Goal: Transaction & Acquisition: Purchase product/service

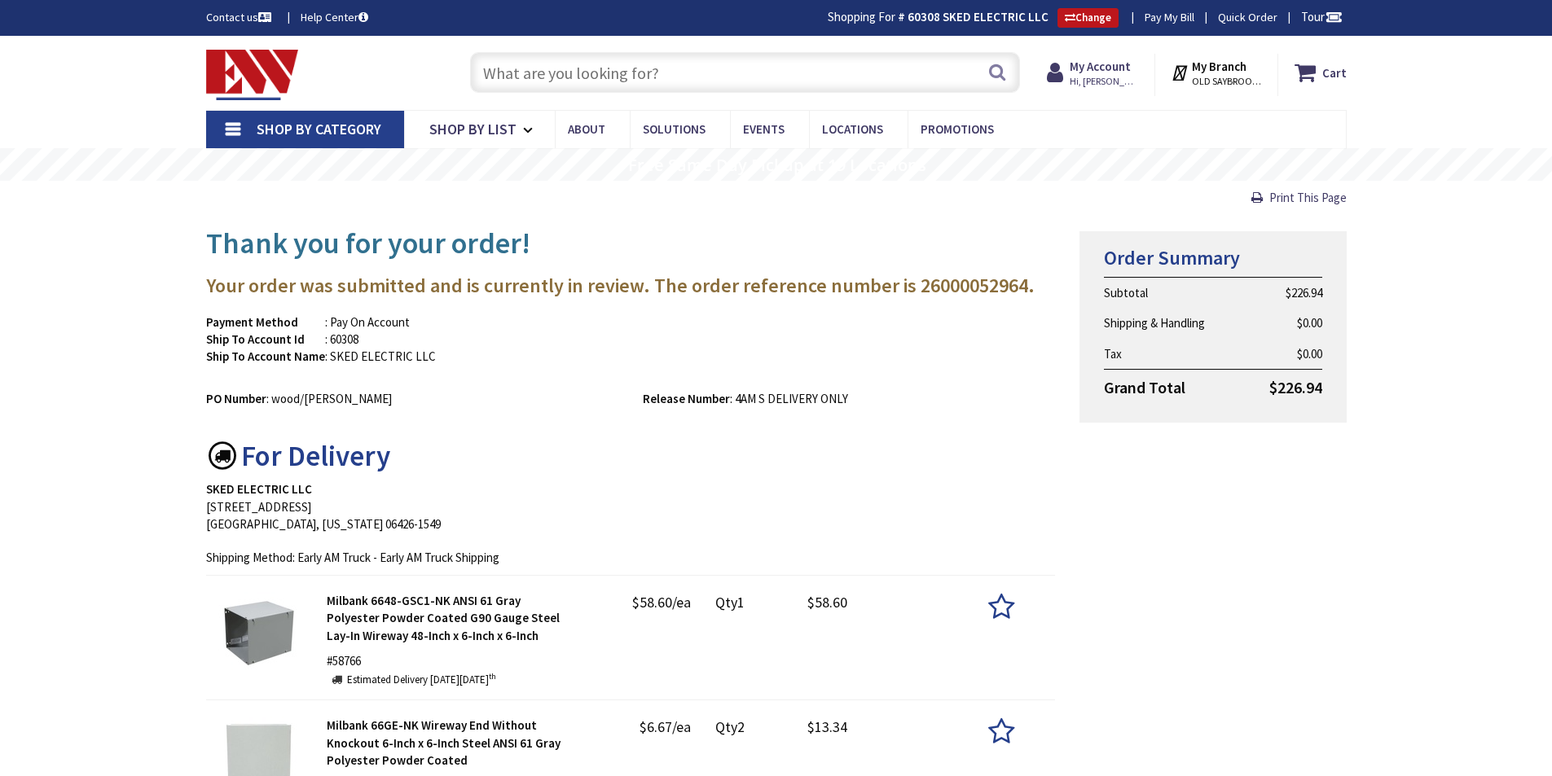
click at [555, 81] on input "text" at bounding box center [745, 72] width 550 height 41
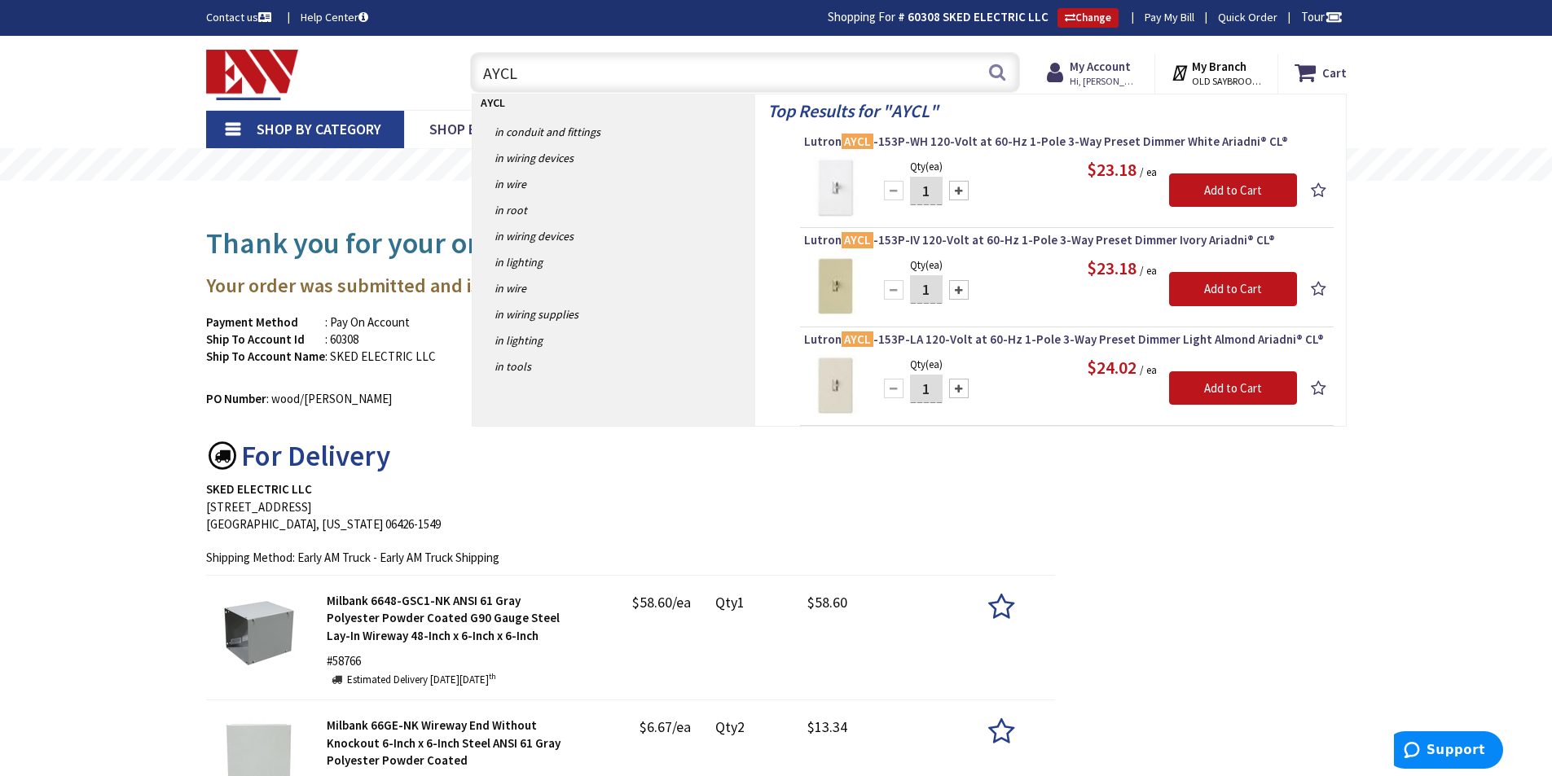
type input "AYCL"
click at [929, 193] on input "1" at bounding box center [926, 191] width 33 height 29
type input "20"
click at [1224, 190] on input "Add to Cart" at bounding box center [1233, 191] width 128 height 34
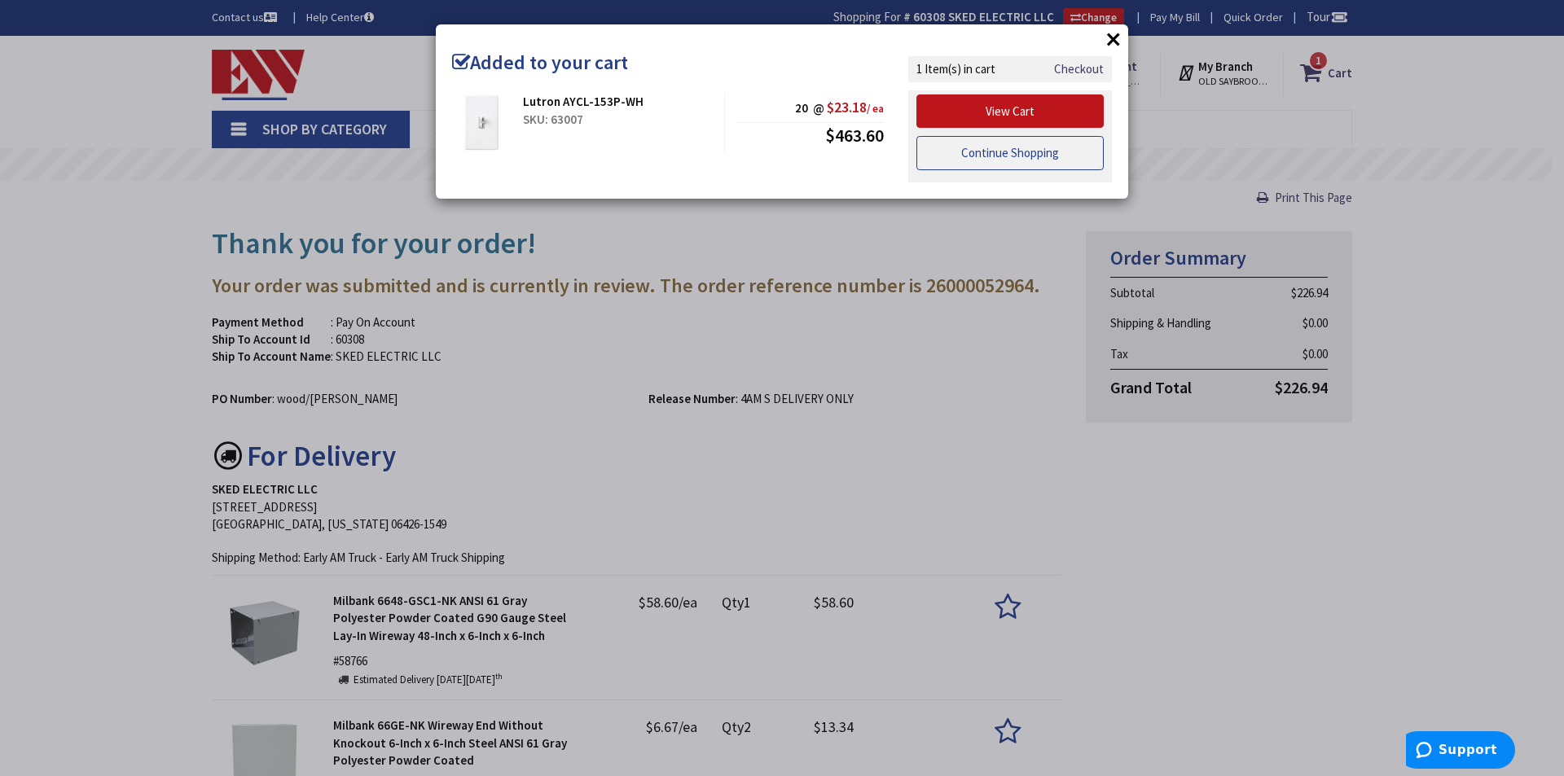
click at [971, 153] on link "Continue Shopping" at bounding box center [1009, 153] width 187 height 34
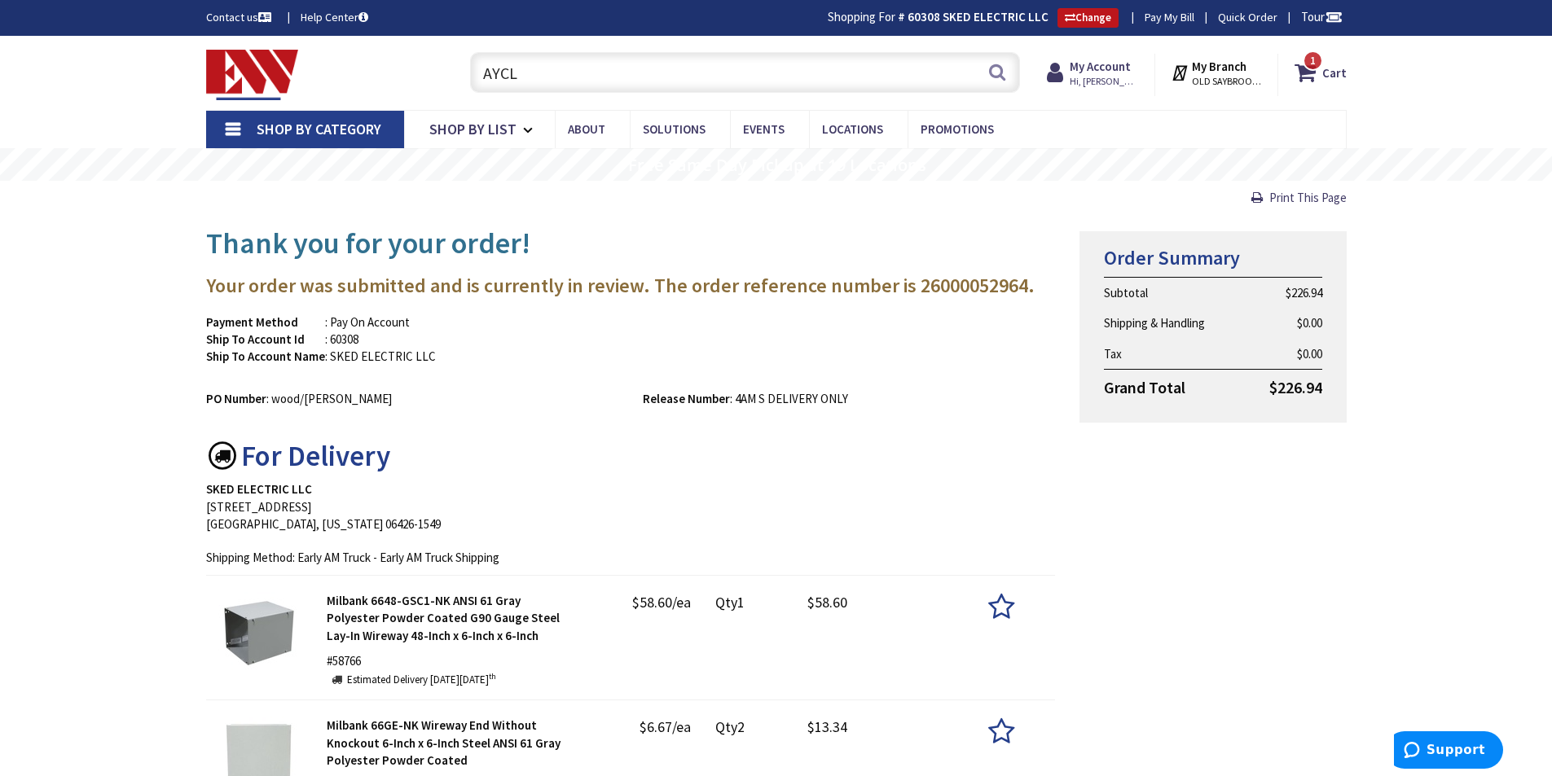
click at [649, 76] on input "AYCL" at bounding box center [745, 72] width 550 height 41
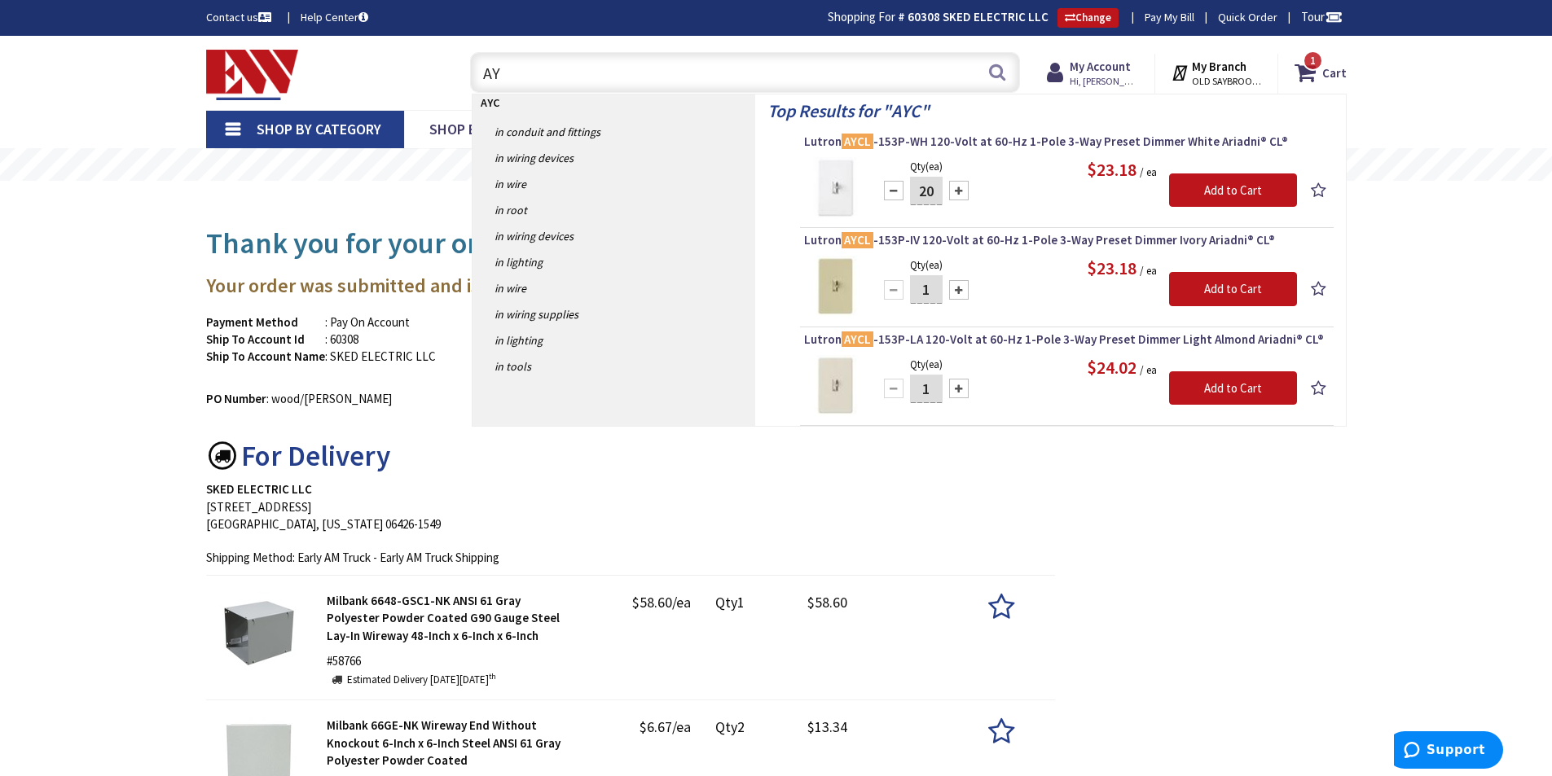
type input "A"
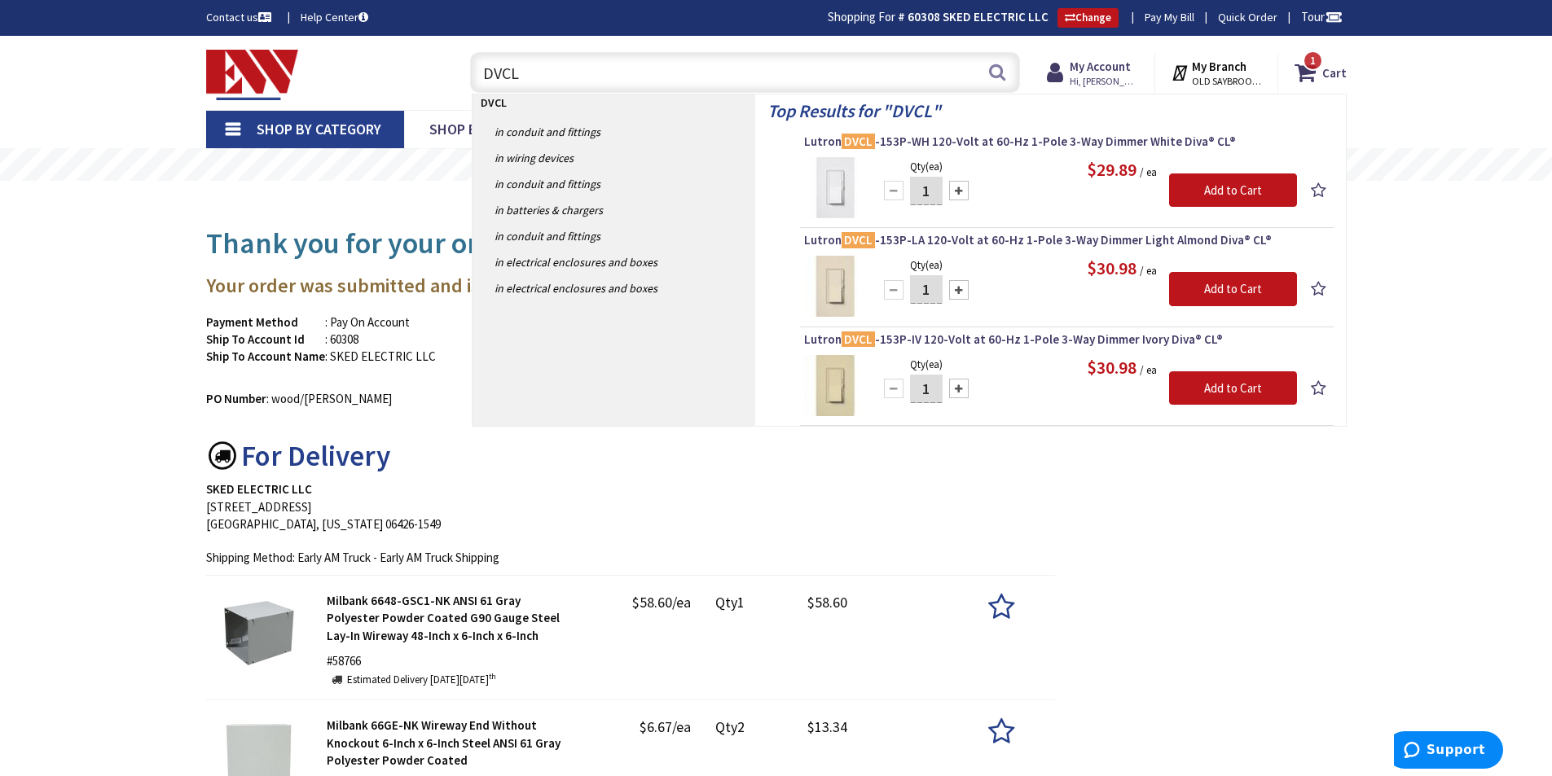
type input "DVCL"
click at [935, 191] on input "1" at bounding box center [926, 191] width 33 height 29
type input "12"
click at [1221, 182] on input "Add to Cart" at bounding box center [1233, 191] width 128 height 34
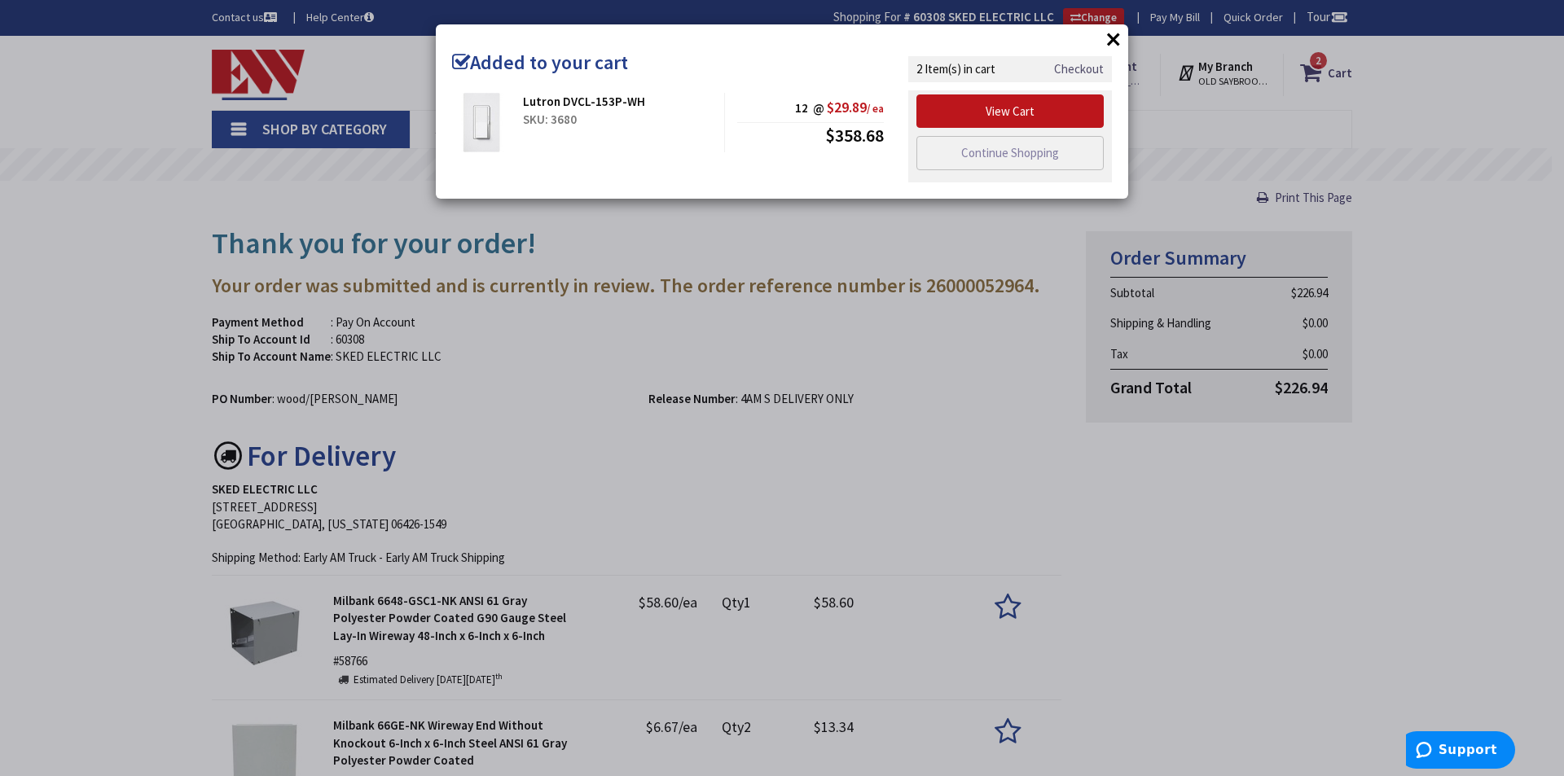
click at [1086, 69] on link "Checkout" at bounding box center [1079, 68] width 50 height 17
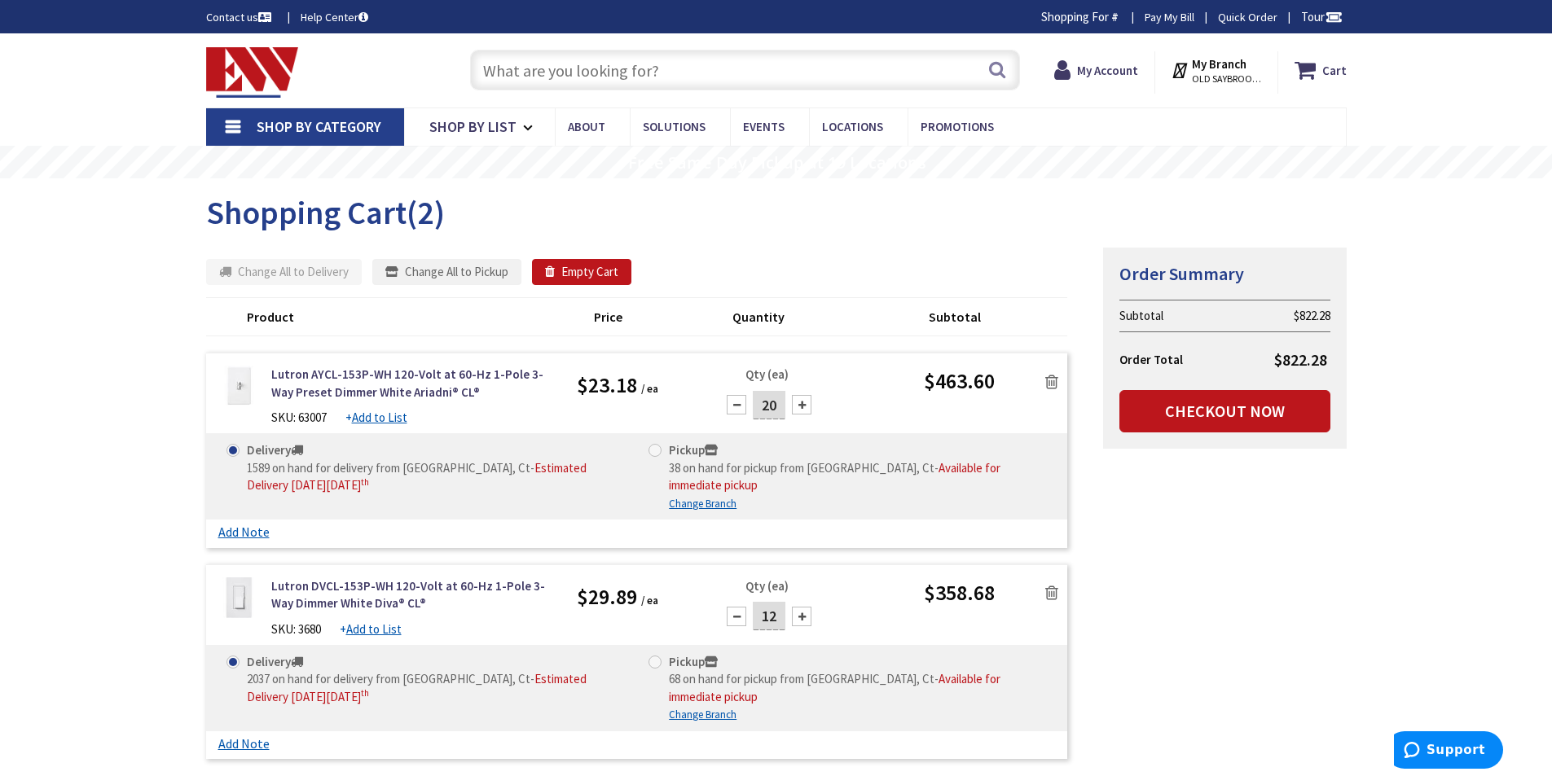
click at [555, 68] on input "text" at bounding box center [745, 70] width 550 height 41
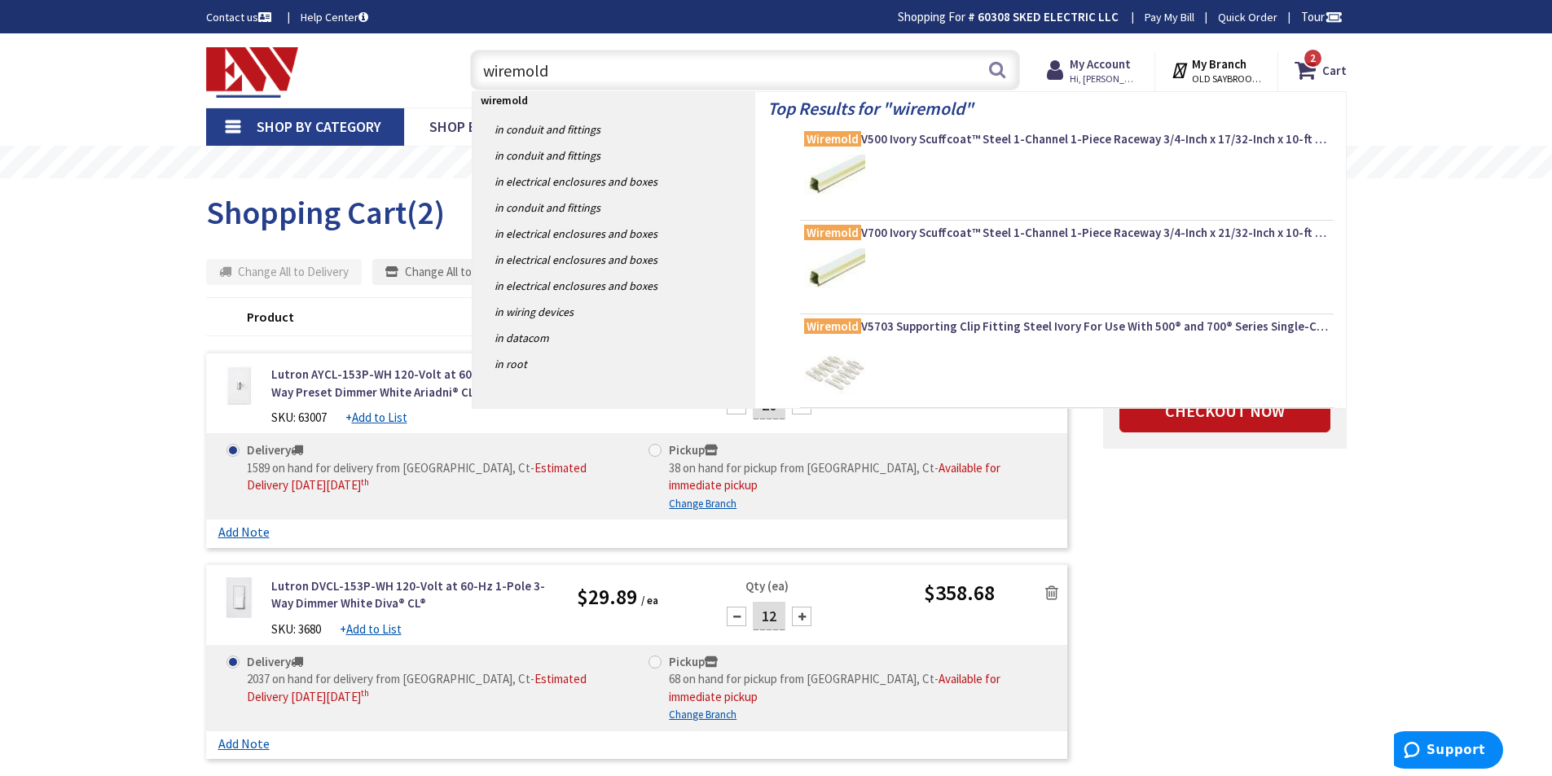
type input "wiremold"
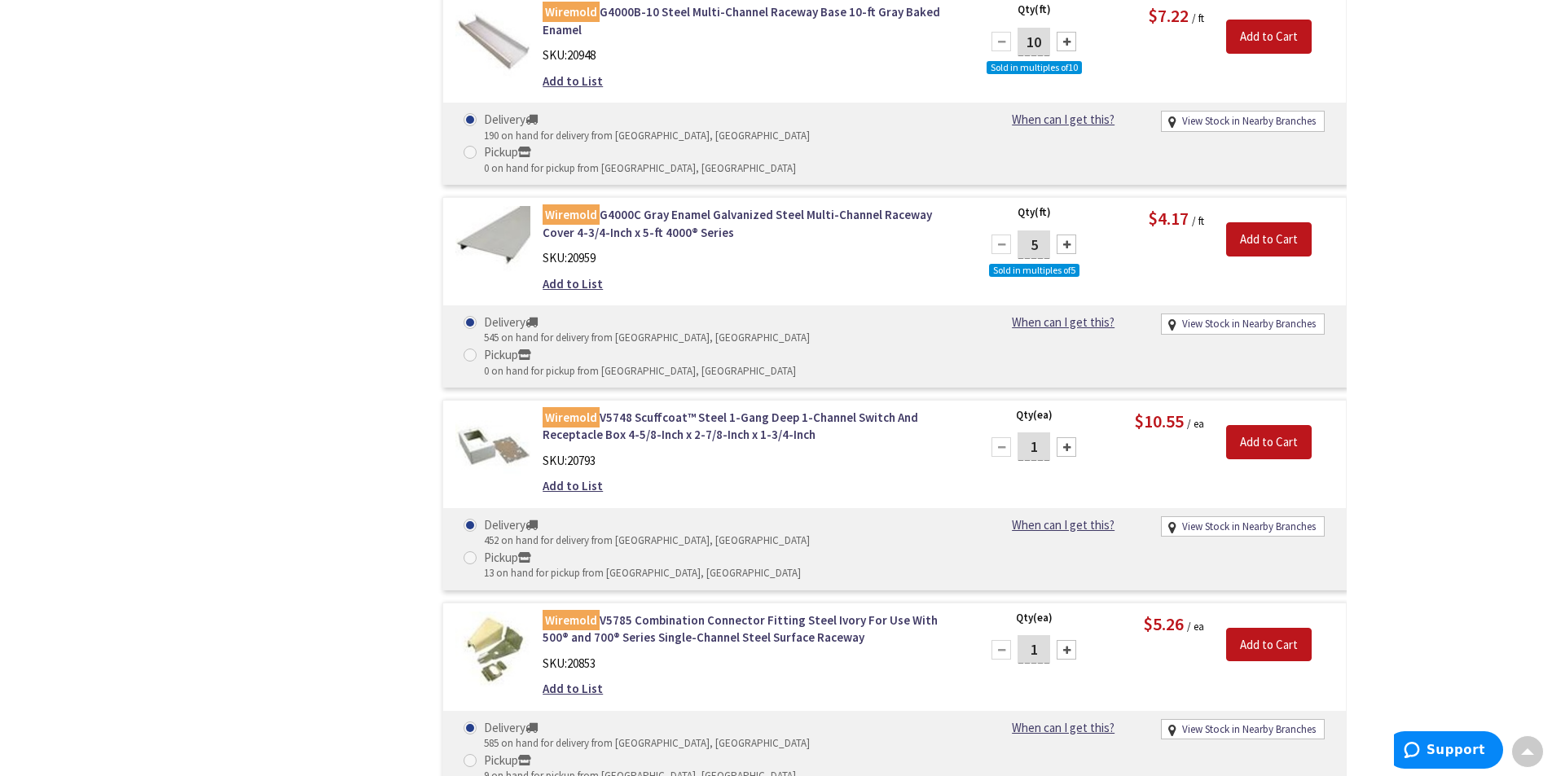
scroll to position [1795, 0]
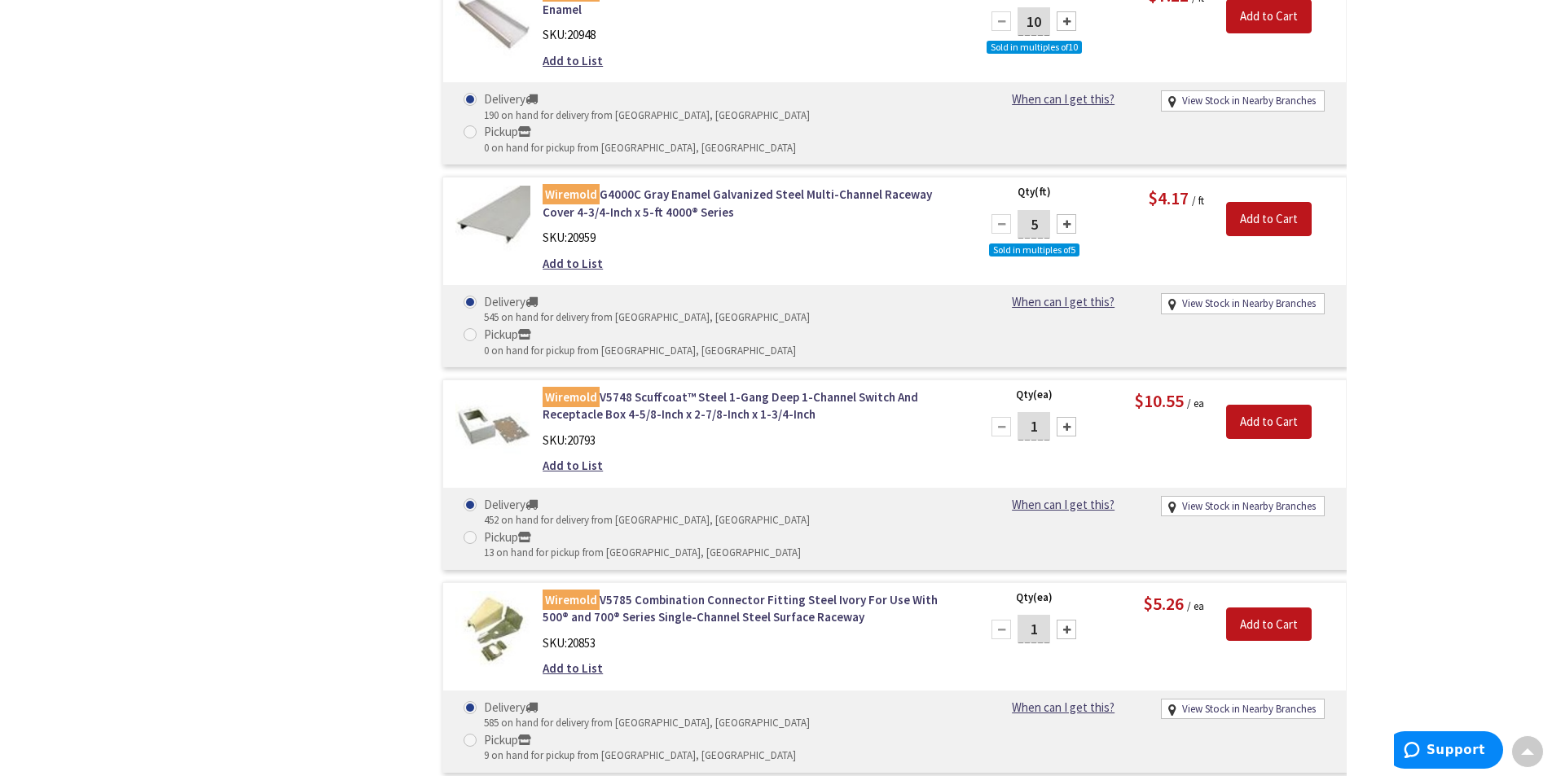
click at [1068, 620] on div at bounding box center [1067, 630] width 20 height 20
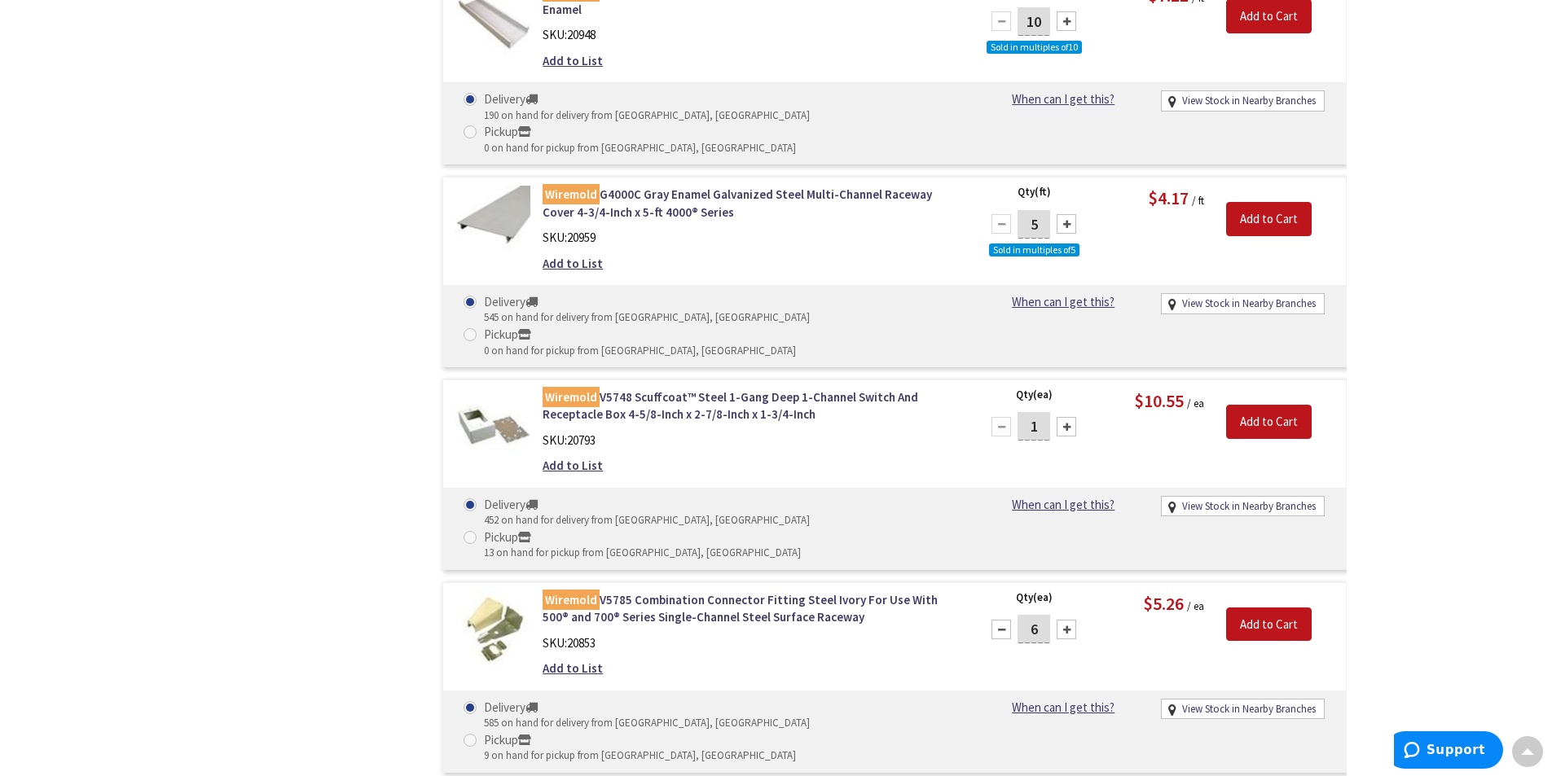
click at [1068, 620] on div at bounding box center [1067, 630] width 20 height 20
type input "9"
click at [1259, 608] on input "Add to Cart" at bounding box center [1269, 625] width 86 height 34
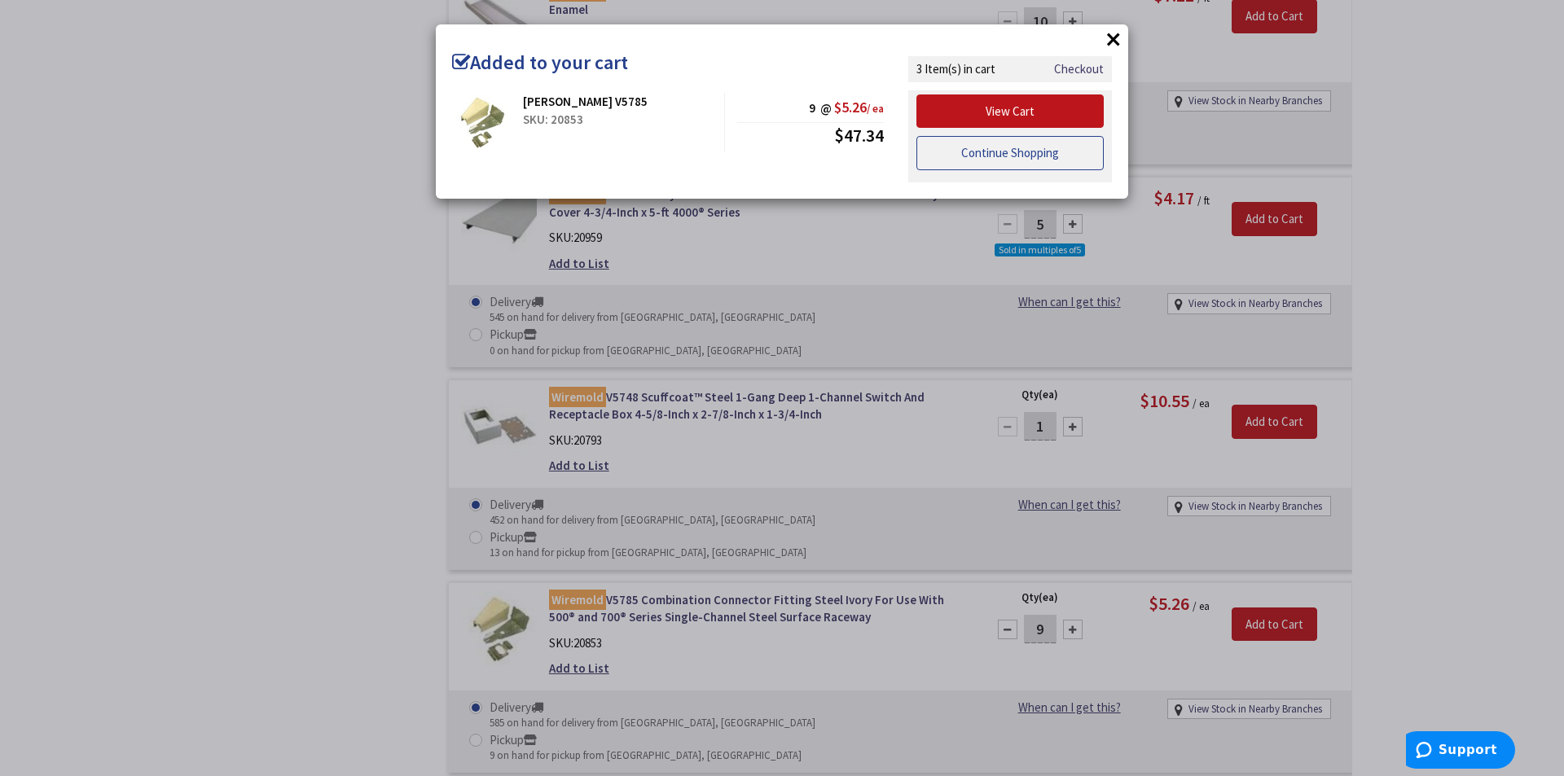
click at [1036, 152] on link "Continue Shopping" at bounding box center [1009, 153] width 187 height 34
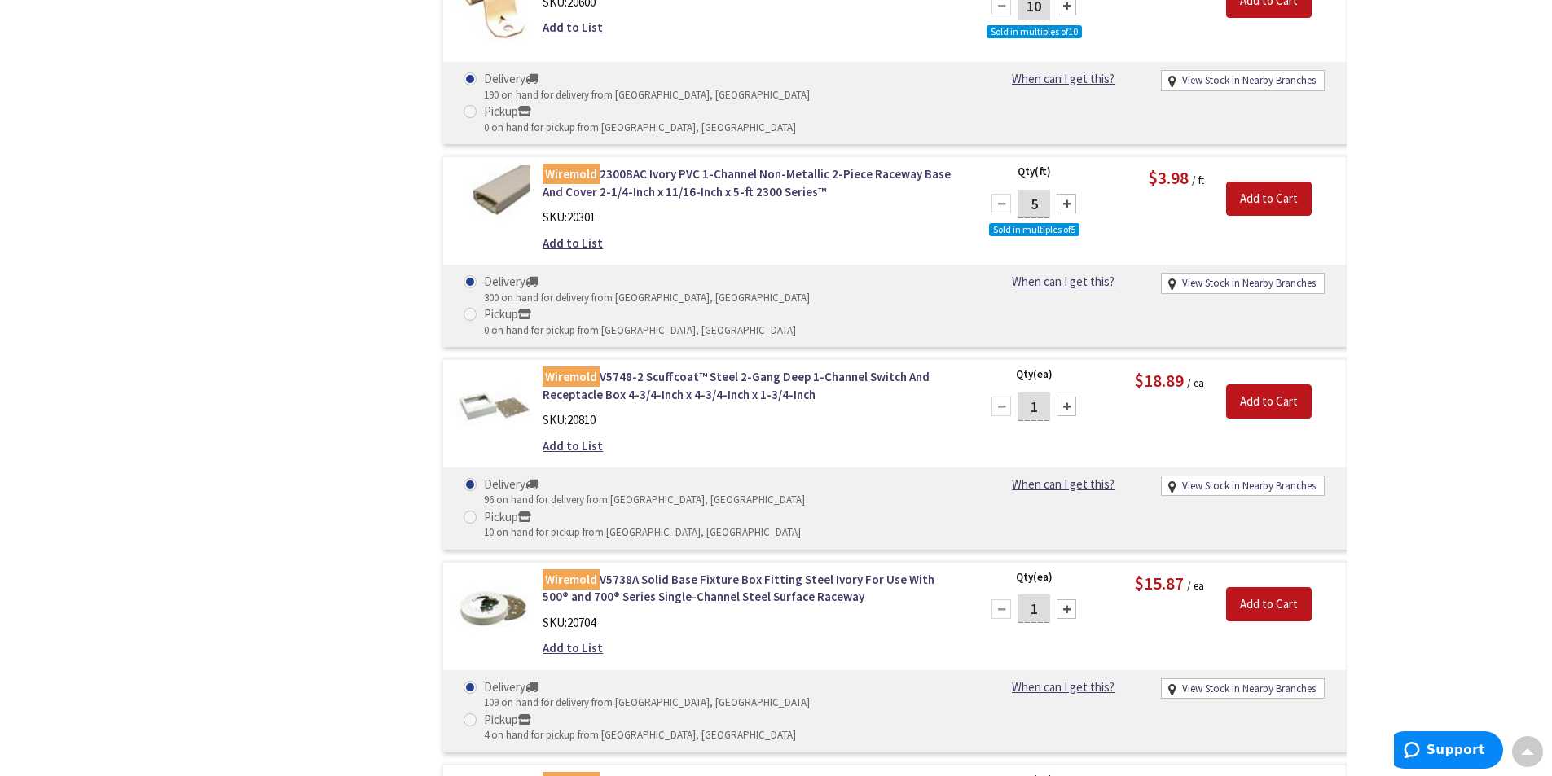
scroll to position [6947, 0]
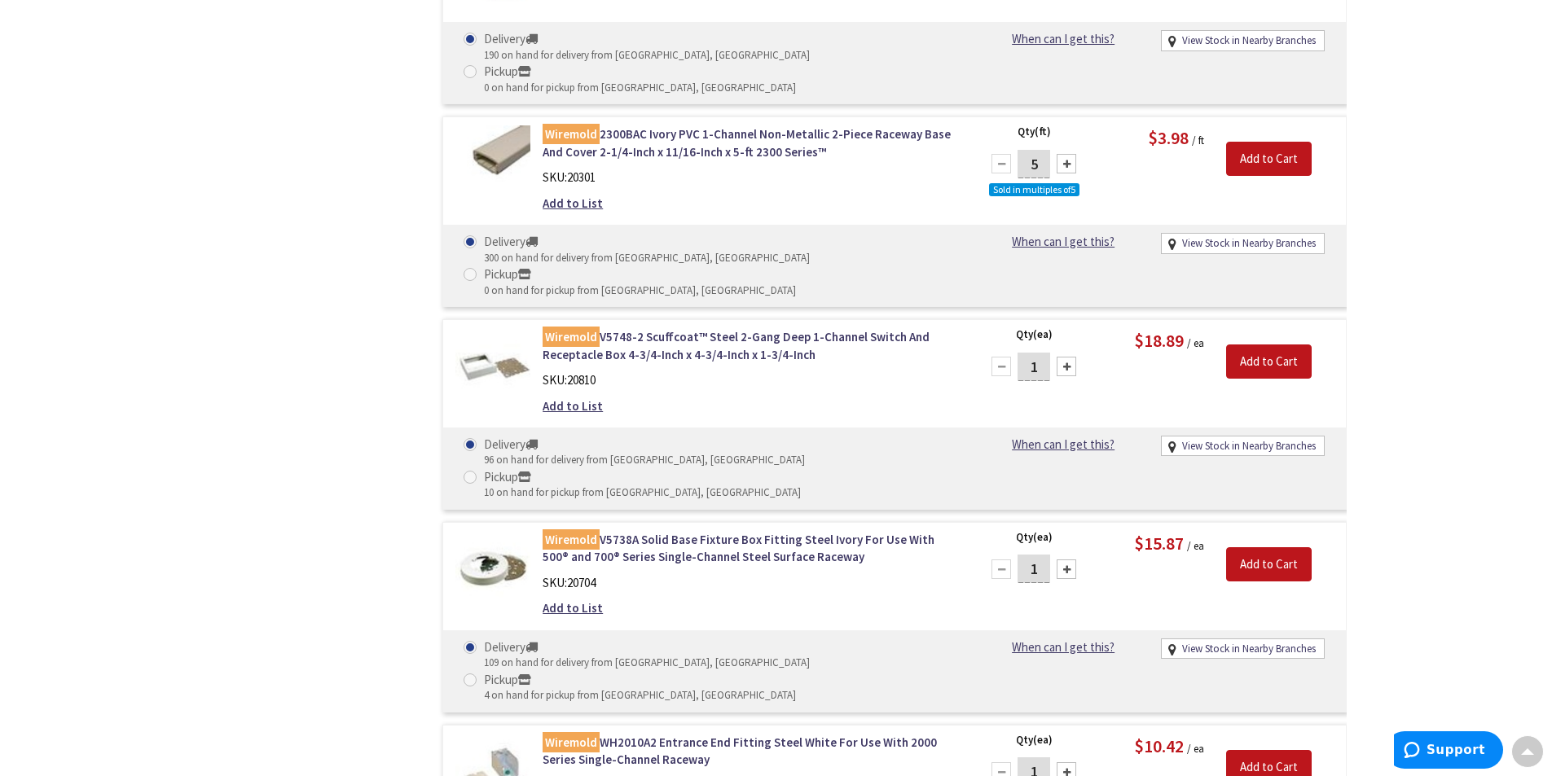
type input "4"
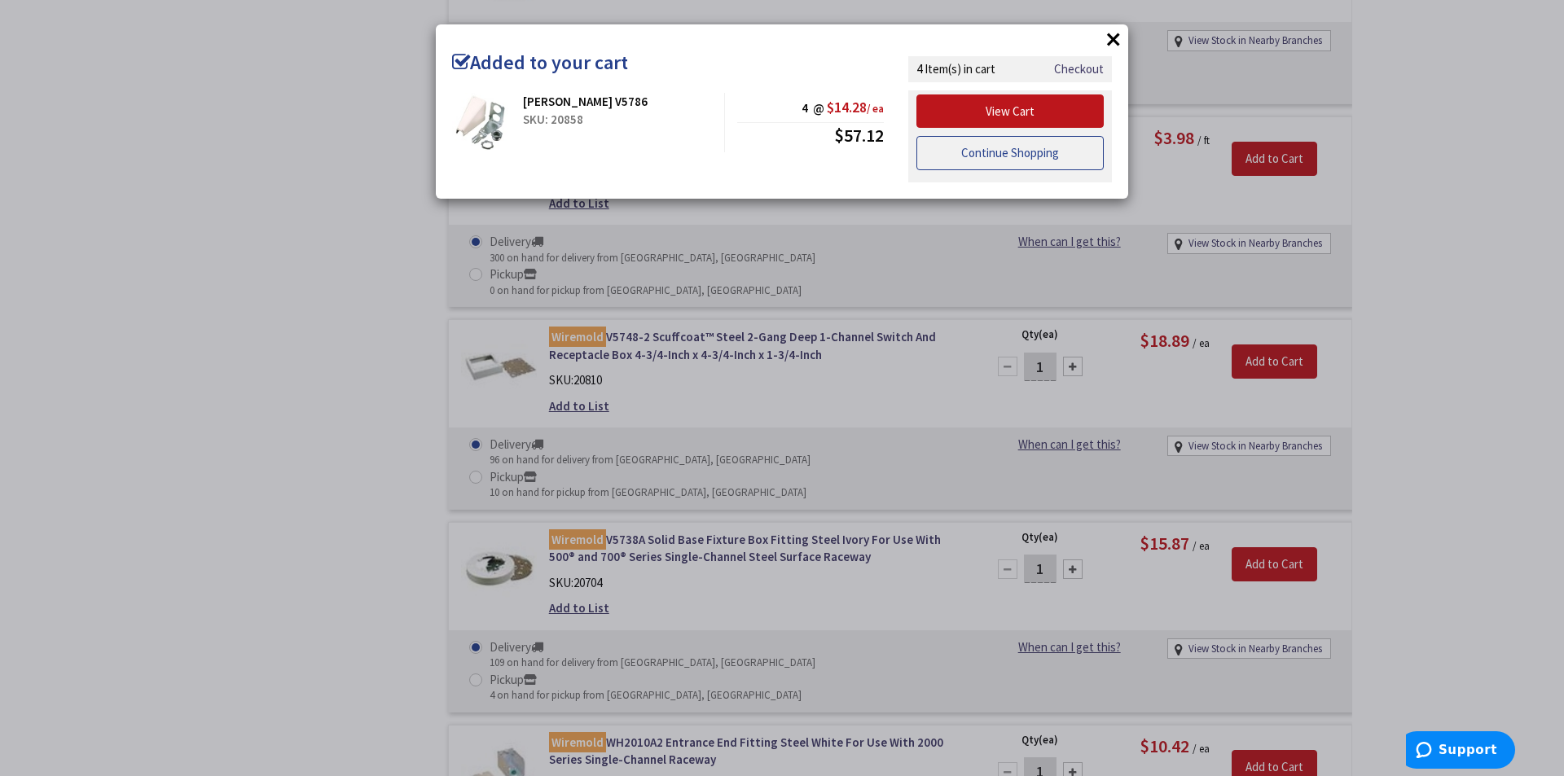
click at [990, 159] on link "Continue Shopping" at bounding box center [1009, 153] width 187 height 34
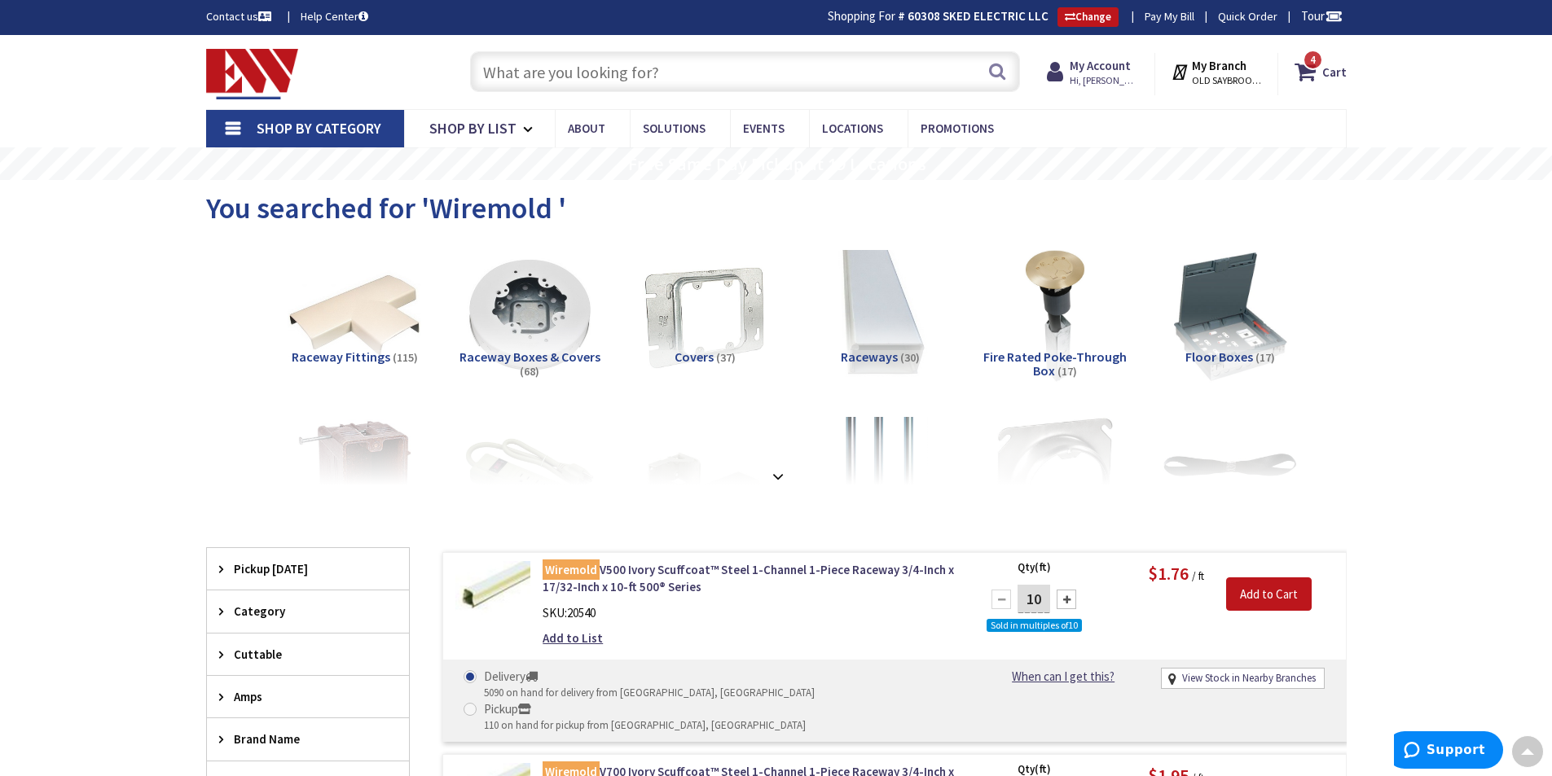
scroll to position [0, 0]
click at [1311, 63] on span "4 4 items" at bounding box center [1313, 61] width 20 height 20
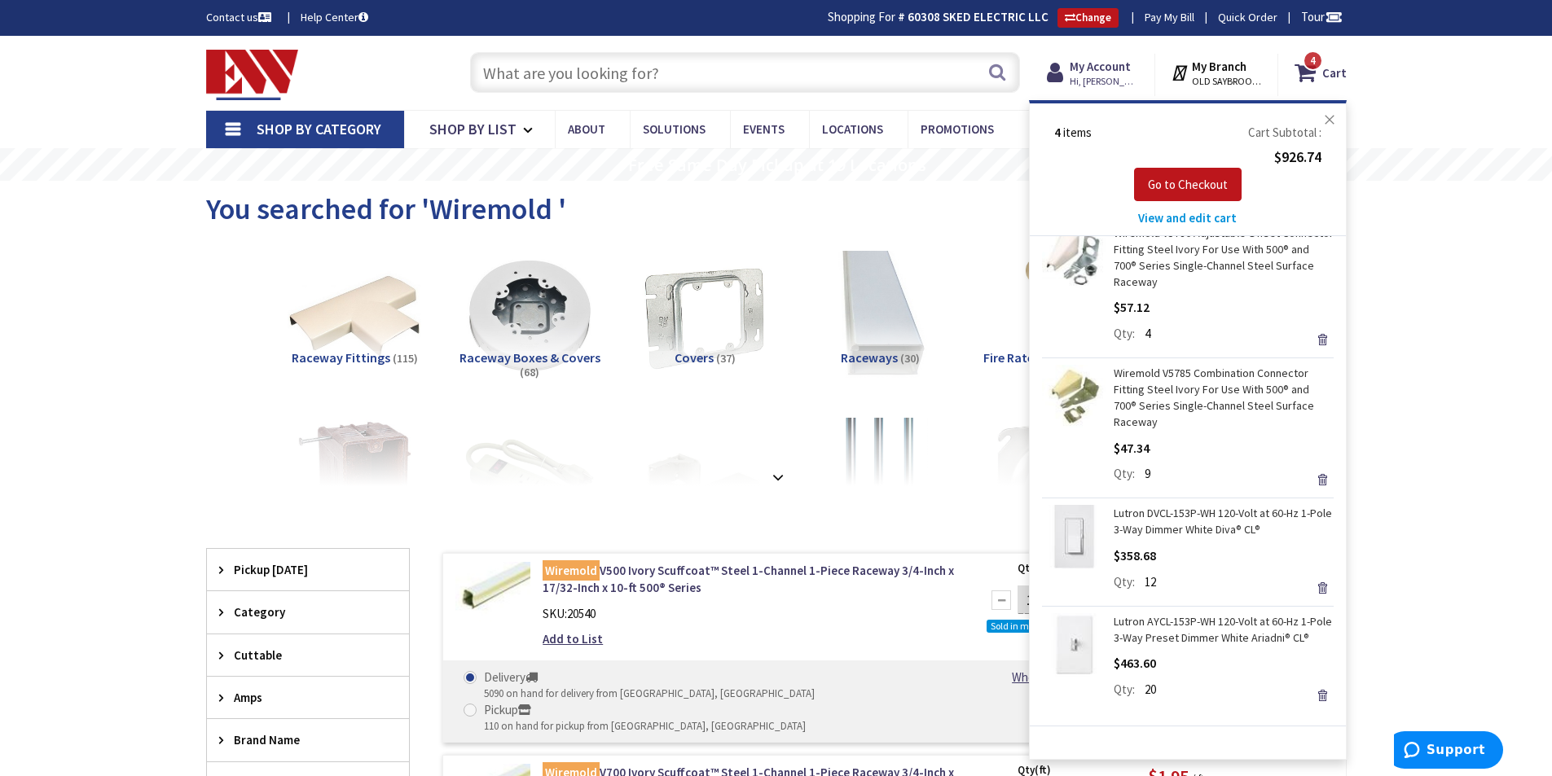
scroll to position [40, 0]
click at [1181, 180] on span "Go to Checkout" at bounding box center [1188, 184] width 80 height 15
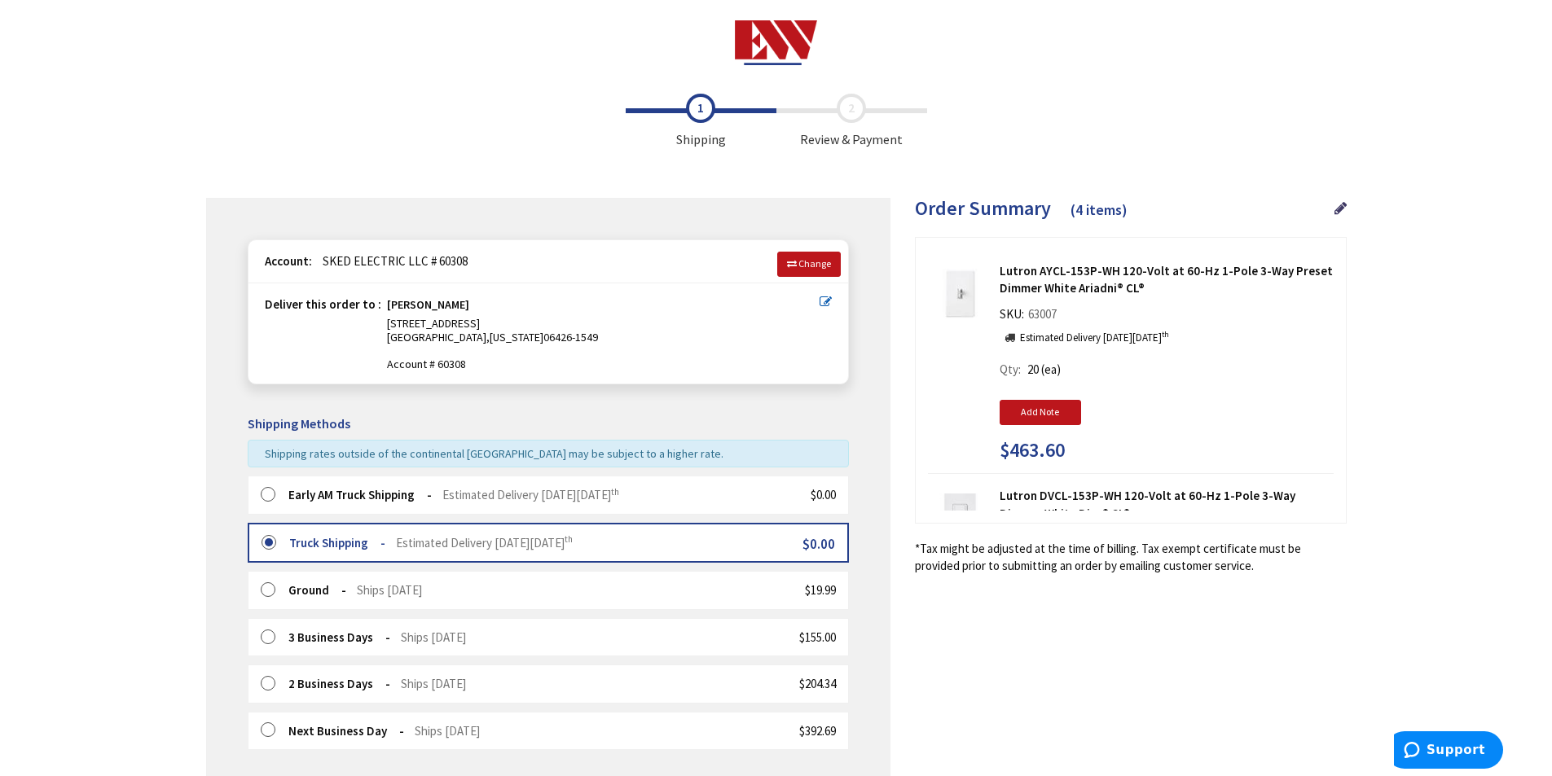
click at [265, 495] on label at bounding box center [273, 495] width 25 height 16
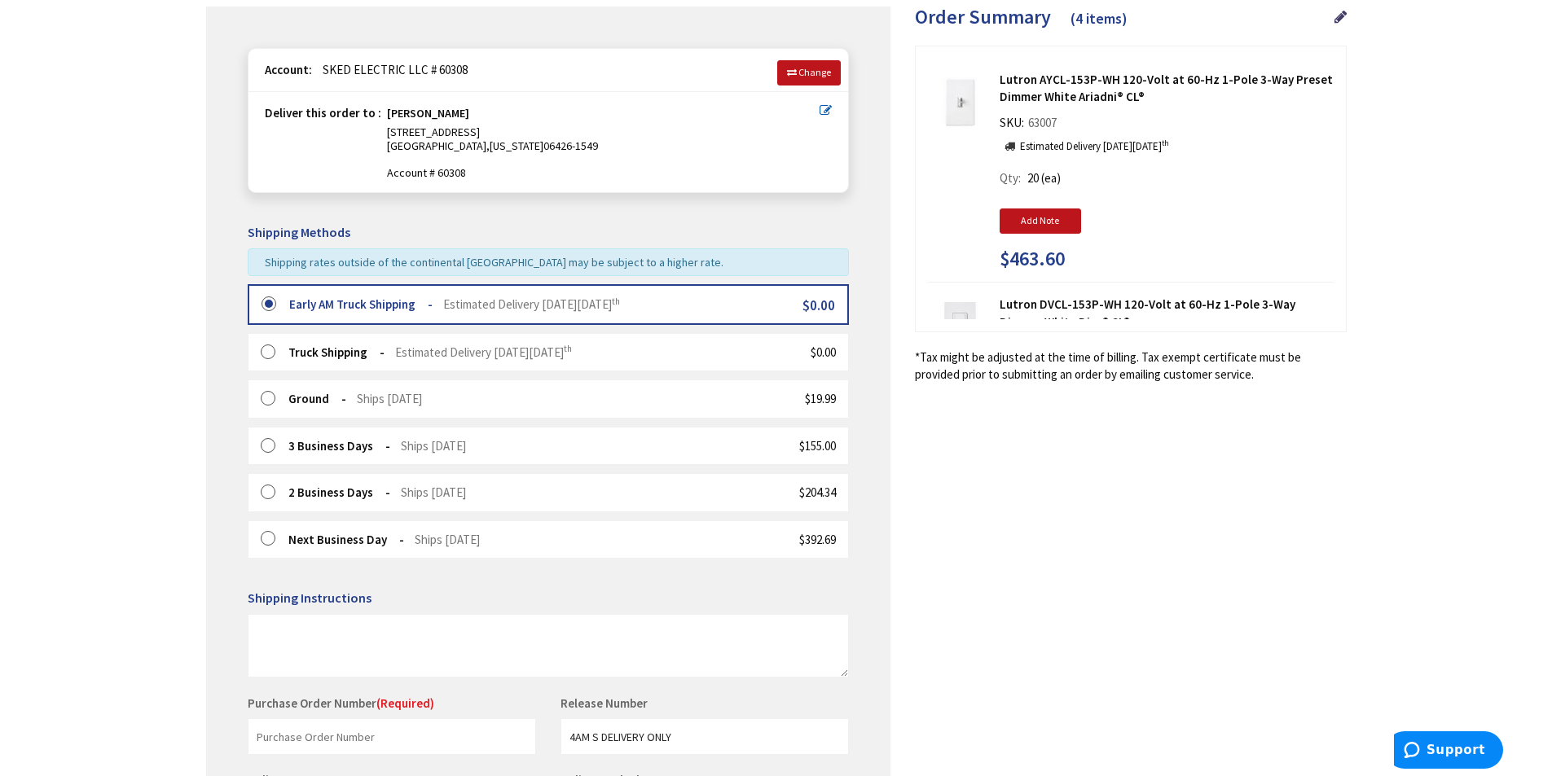
scroll to position [367, 0]
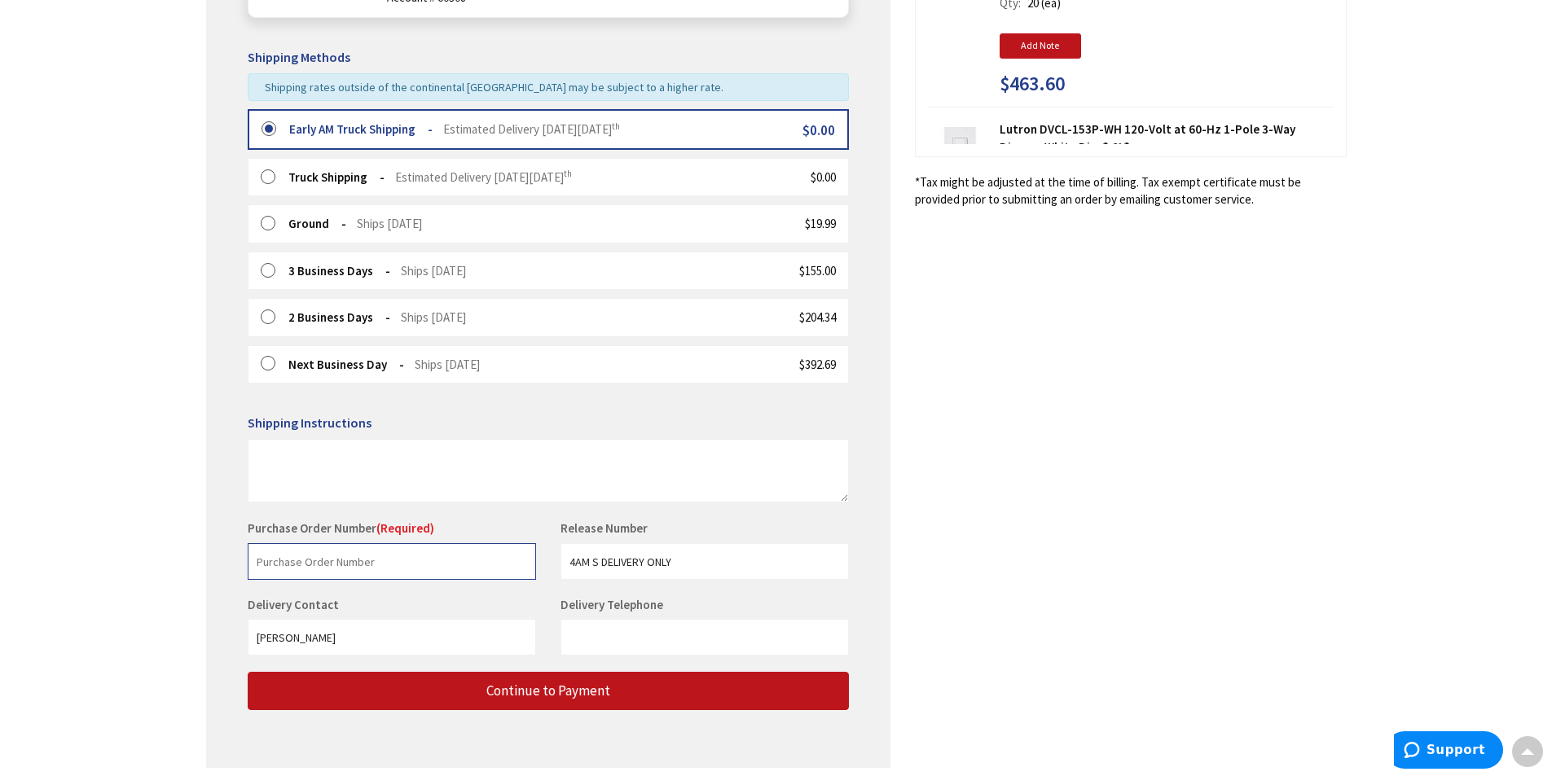
click at [358, 569] on input "text" at bounding box center [392, 561] width 288 height 37
click at [308, 559] on input "stock" at bounding box center [392, 561] width 288 height 37
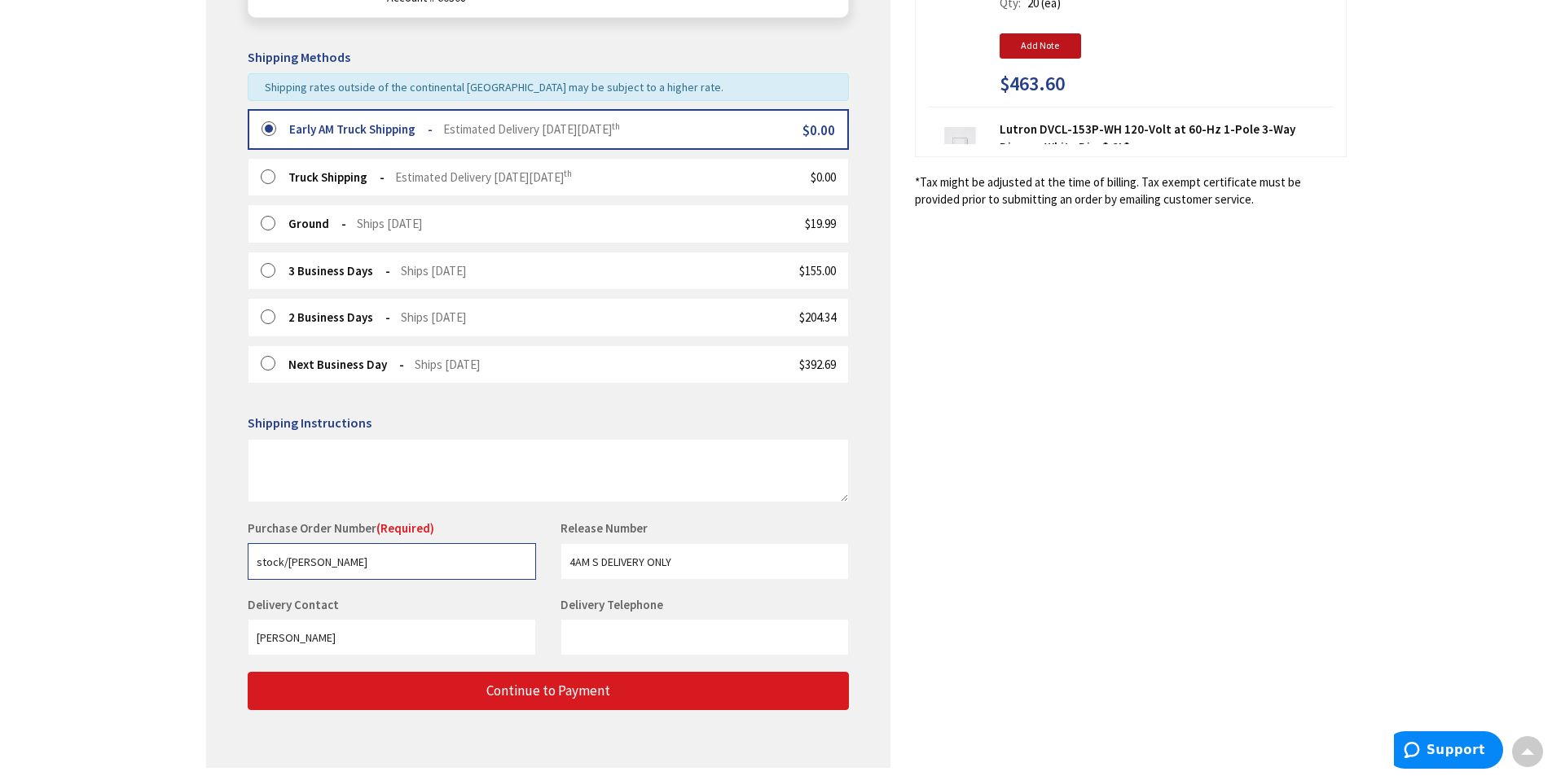
type input "stock/craig"
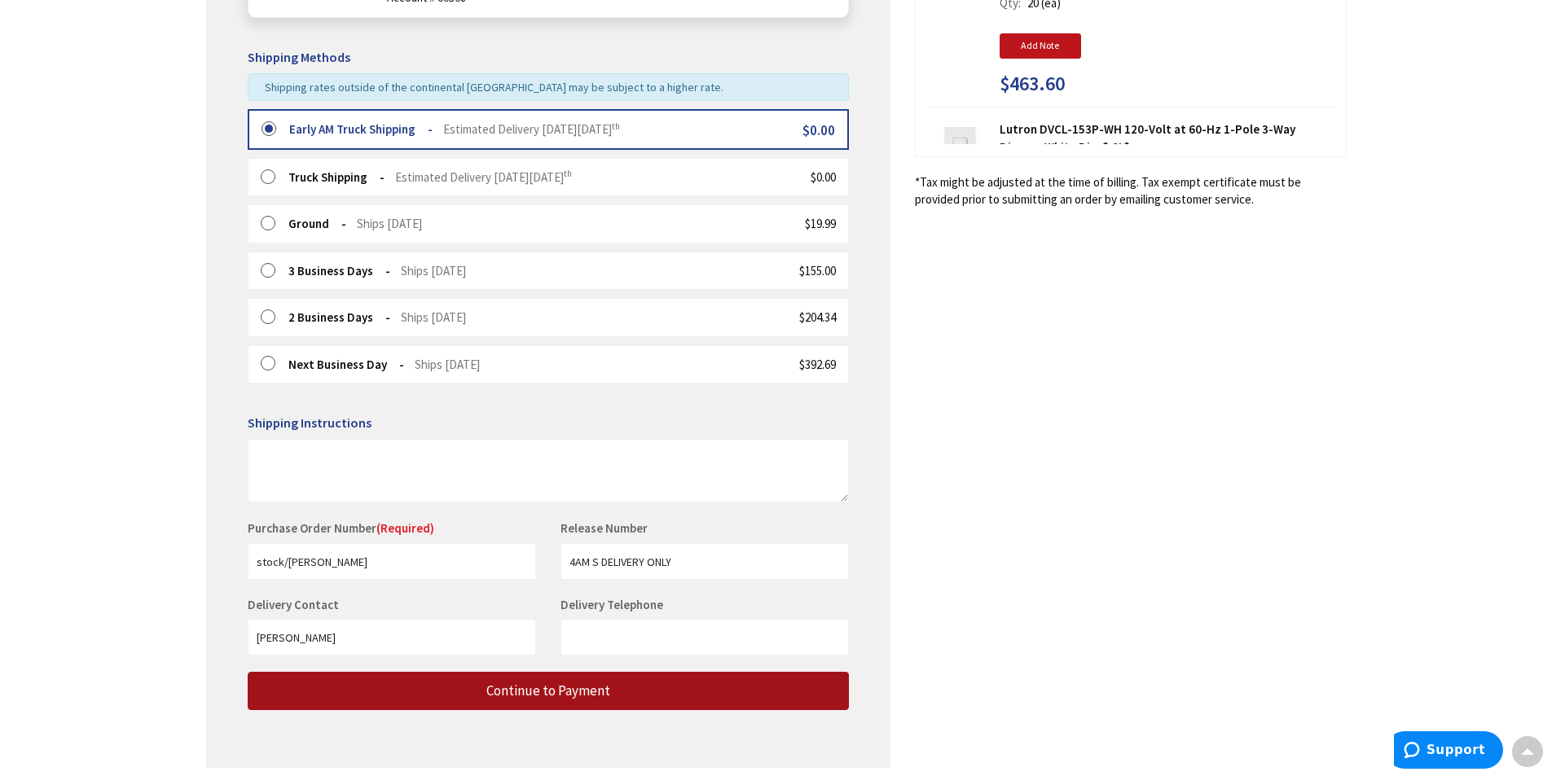
click at [576, 692] on span "Continue to Payment" at bounding box center [548, 691] width 124 height 18
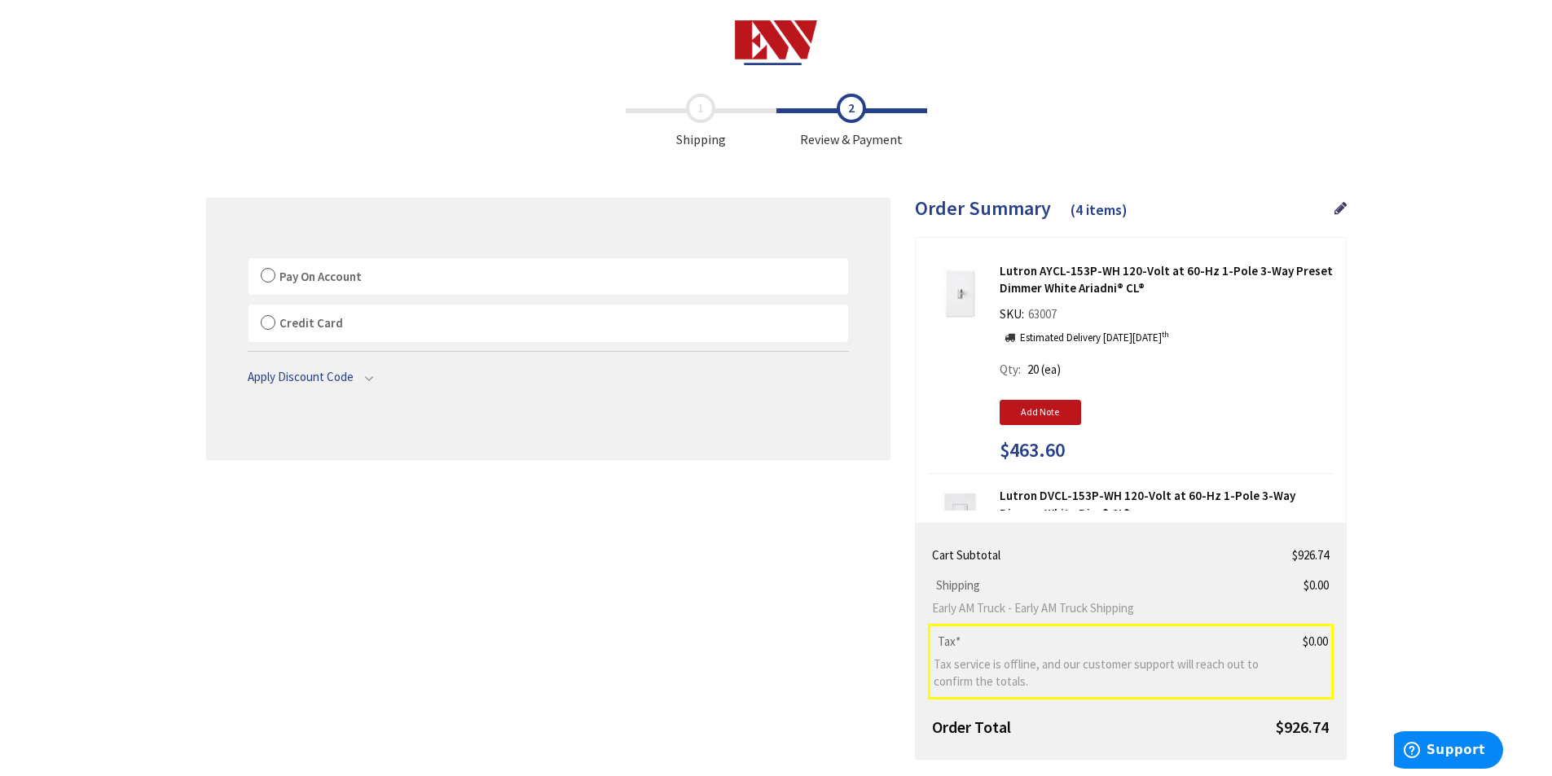
click at [268, 278] on label "Pay On Account" at bounding box center [548, 276] width 600 height 37
click at [248, 261] on input "Pay On Account" at bounding box center [248, 261] width 0 height 0
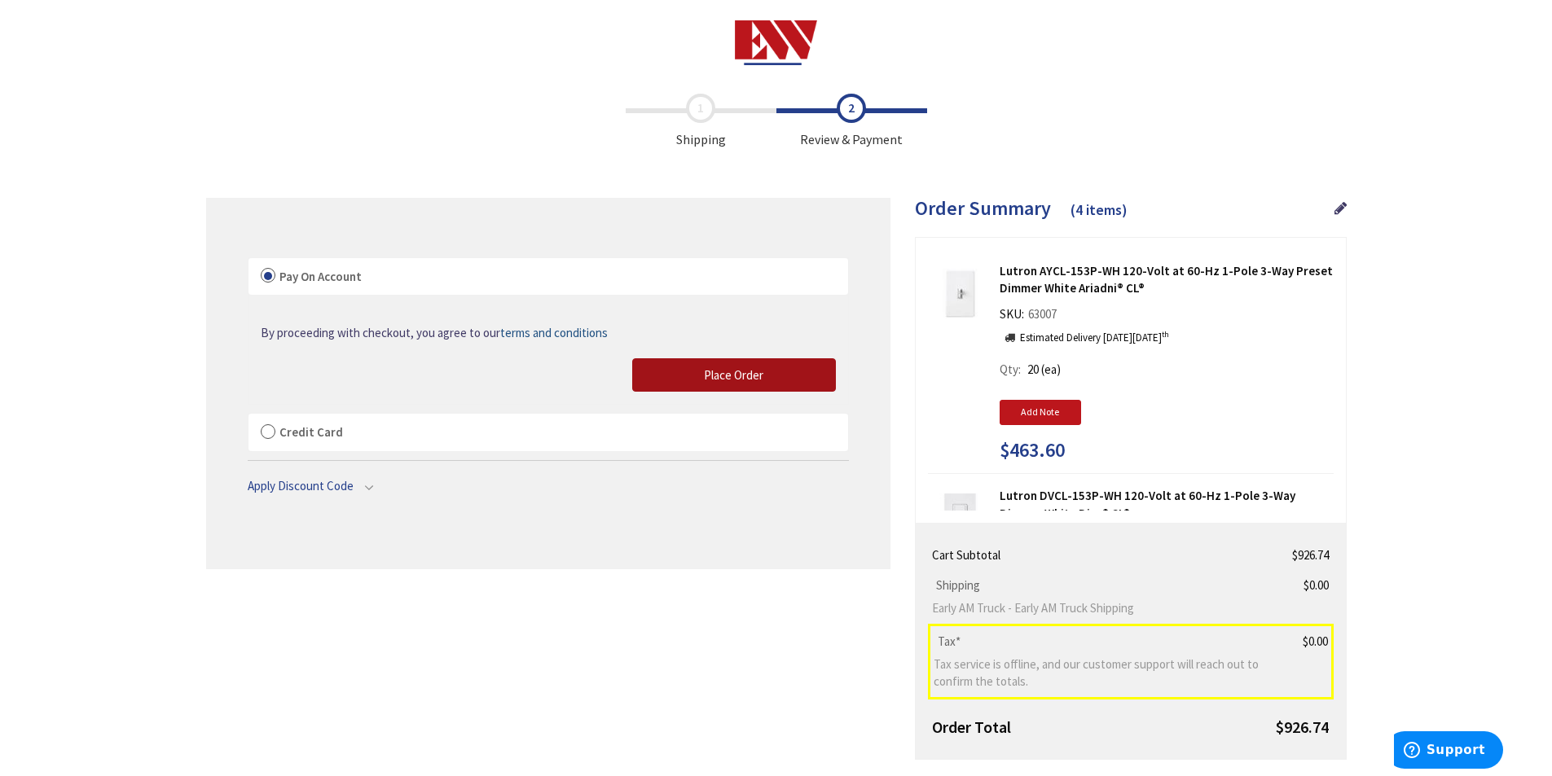
click at [741, 376] on span "Place Order" at bounding box center [733, 374] width 59 height 15
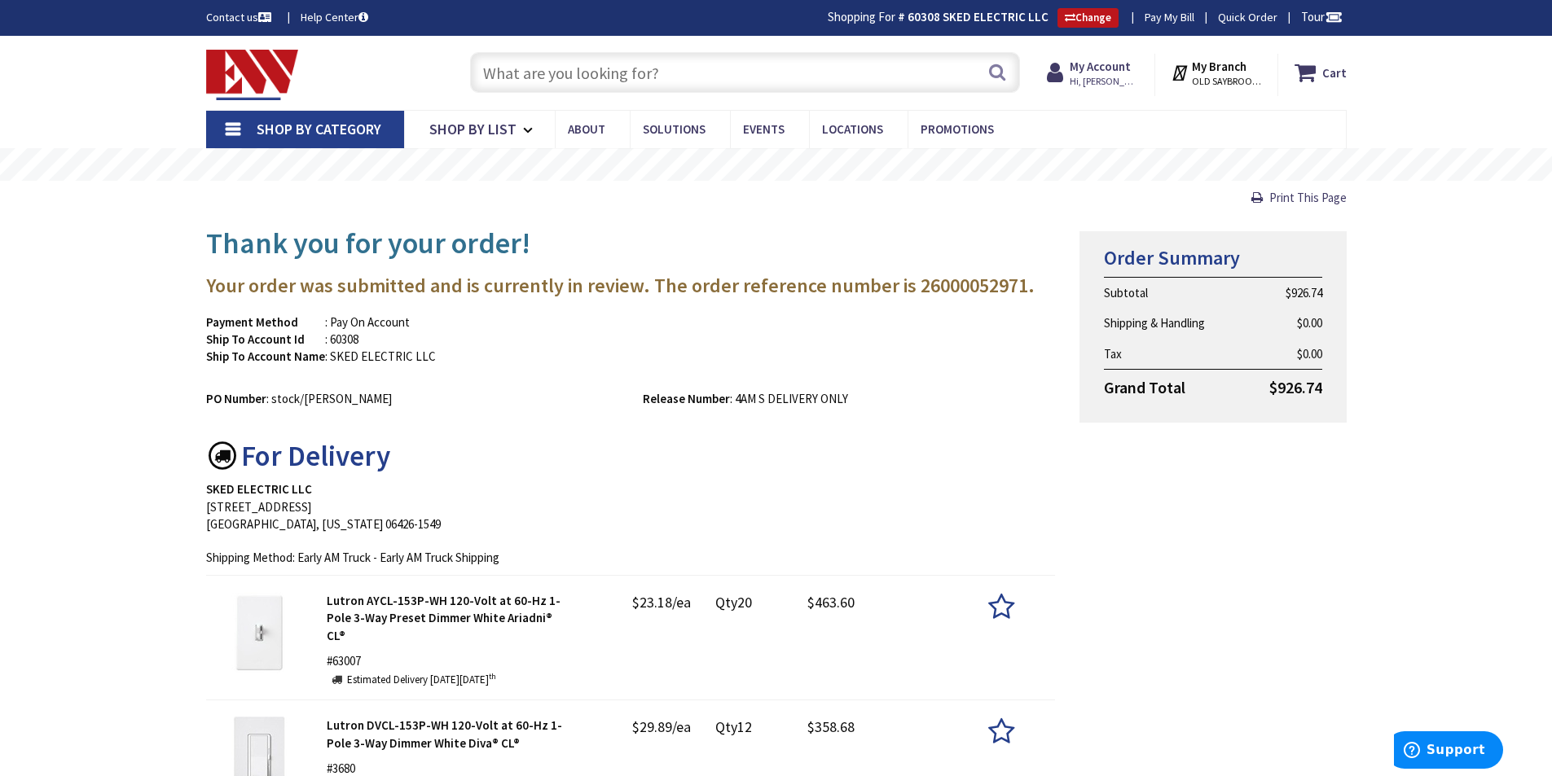
click at [588, 68] on input "text" at bounding box center [745, 72] width 550 height 41
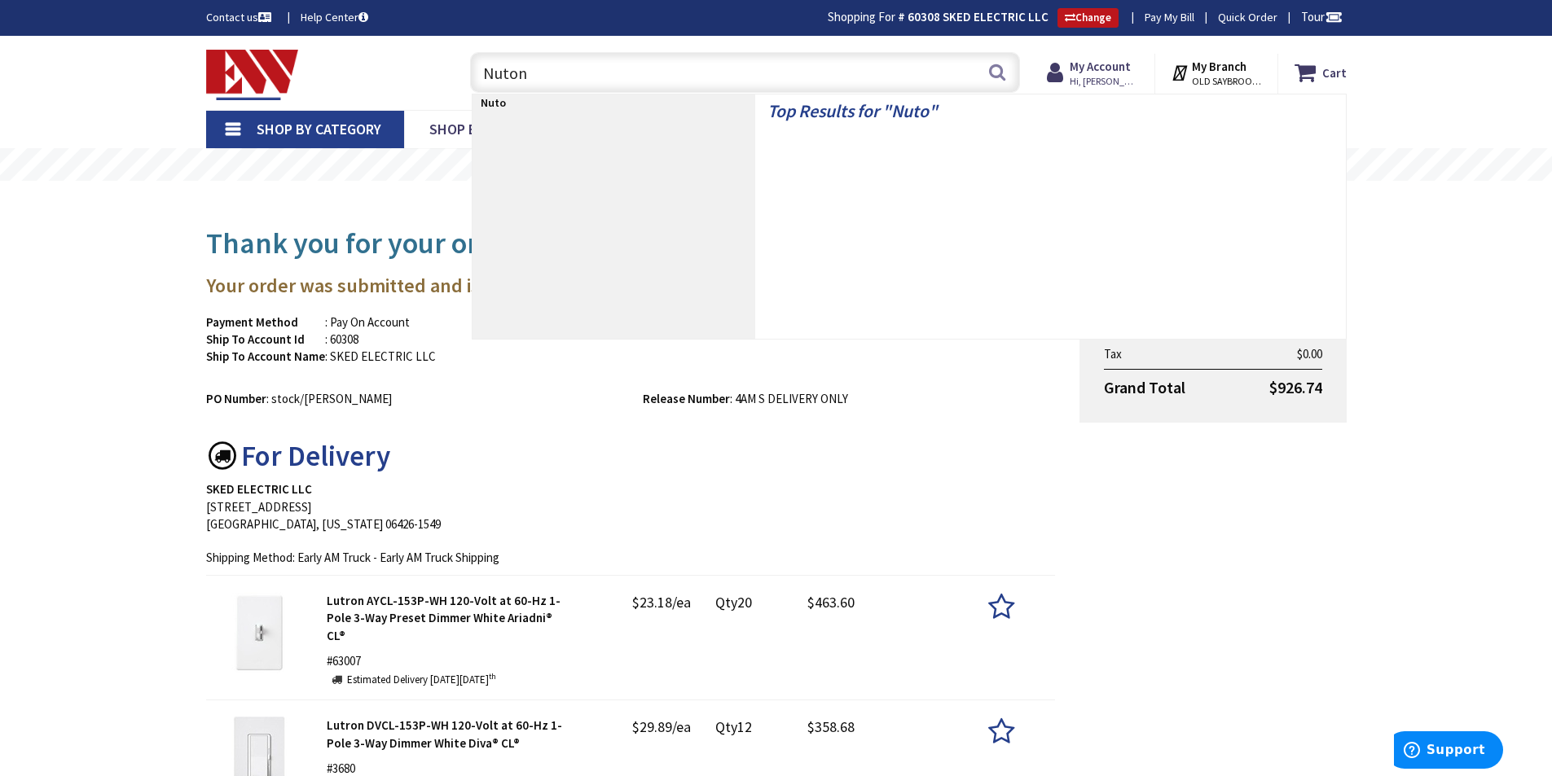
type input "Nutone"
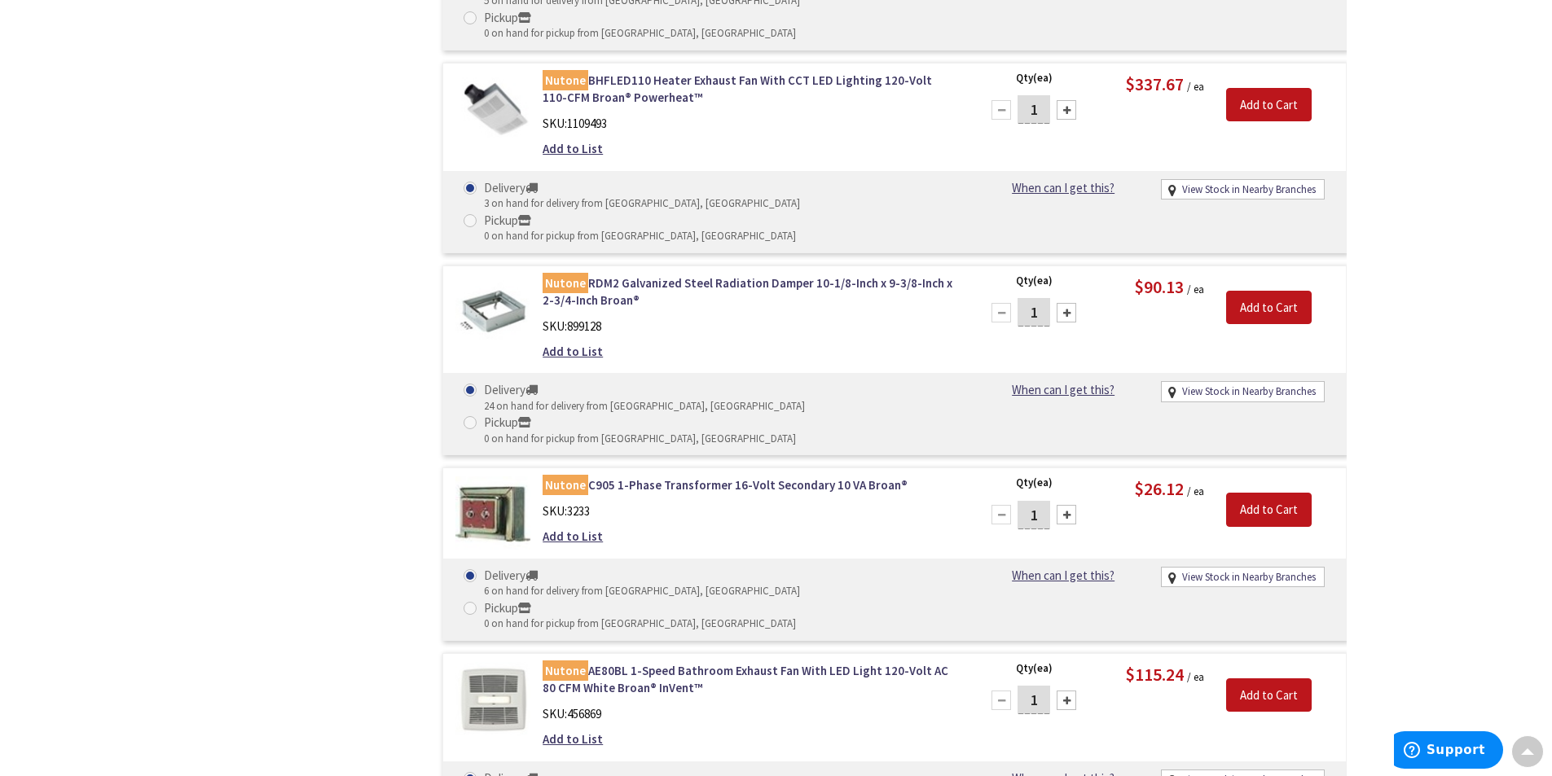
scroll to position [2736, 0]
